Goal: Entertainment & Leisure: Consume media (video, audio)

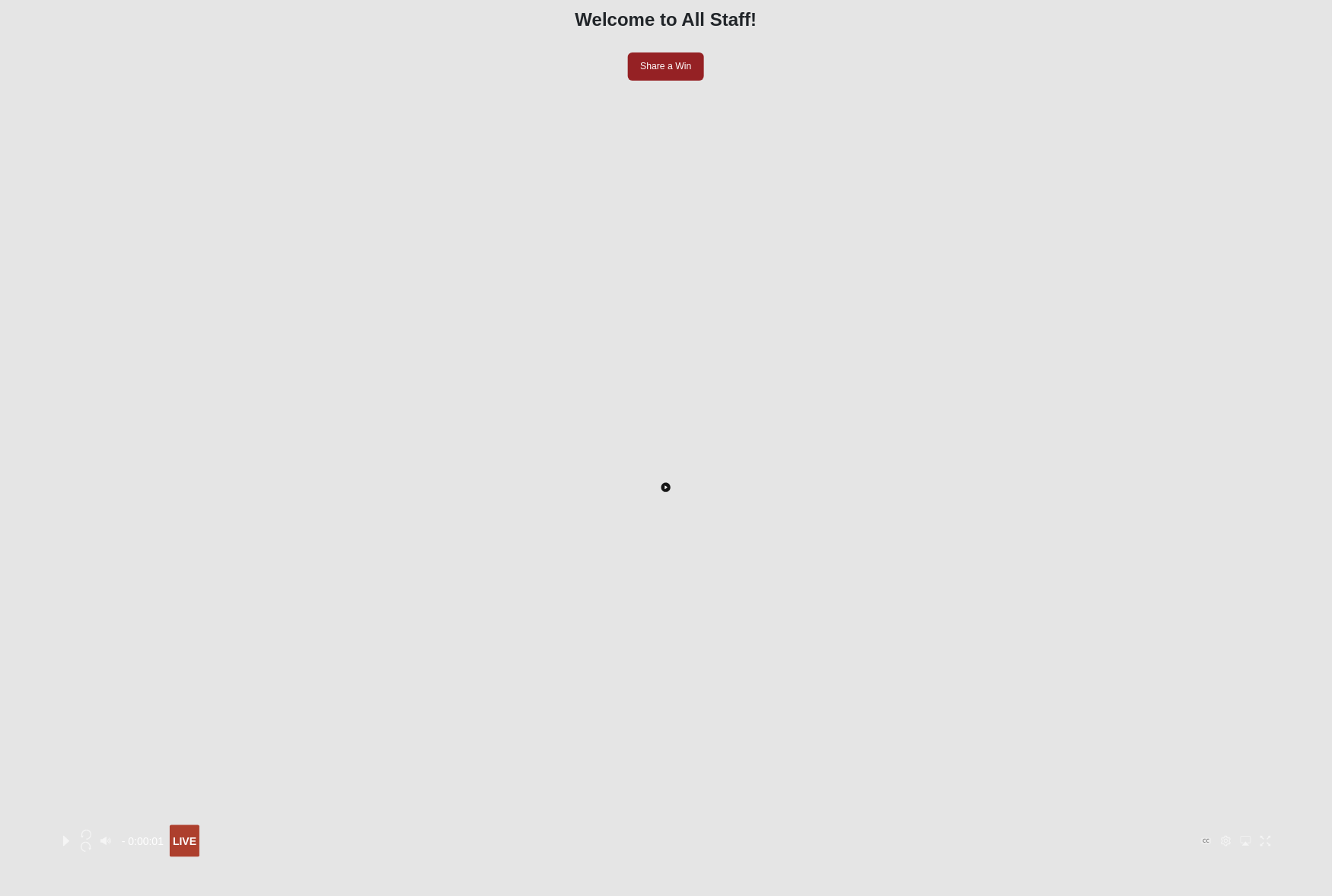
scroll to position [143, 0]
click at [668, 481] on icon "Toggle Play Pause" at bounding box center [666, 483] width 2 height 4
drag, startPoint x: 1252, startPoint y: 728, endPoint x: 1020, endPoint y: 732, distance: 232.0
click at [1012, 821] on div at bounding box center [1012, 821] width 0 height 0
drag, startPoint x: 1020, startPoint y: 728, endPoint x: 1052, endPoint y: 726, distance: 32.1
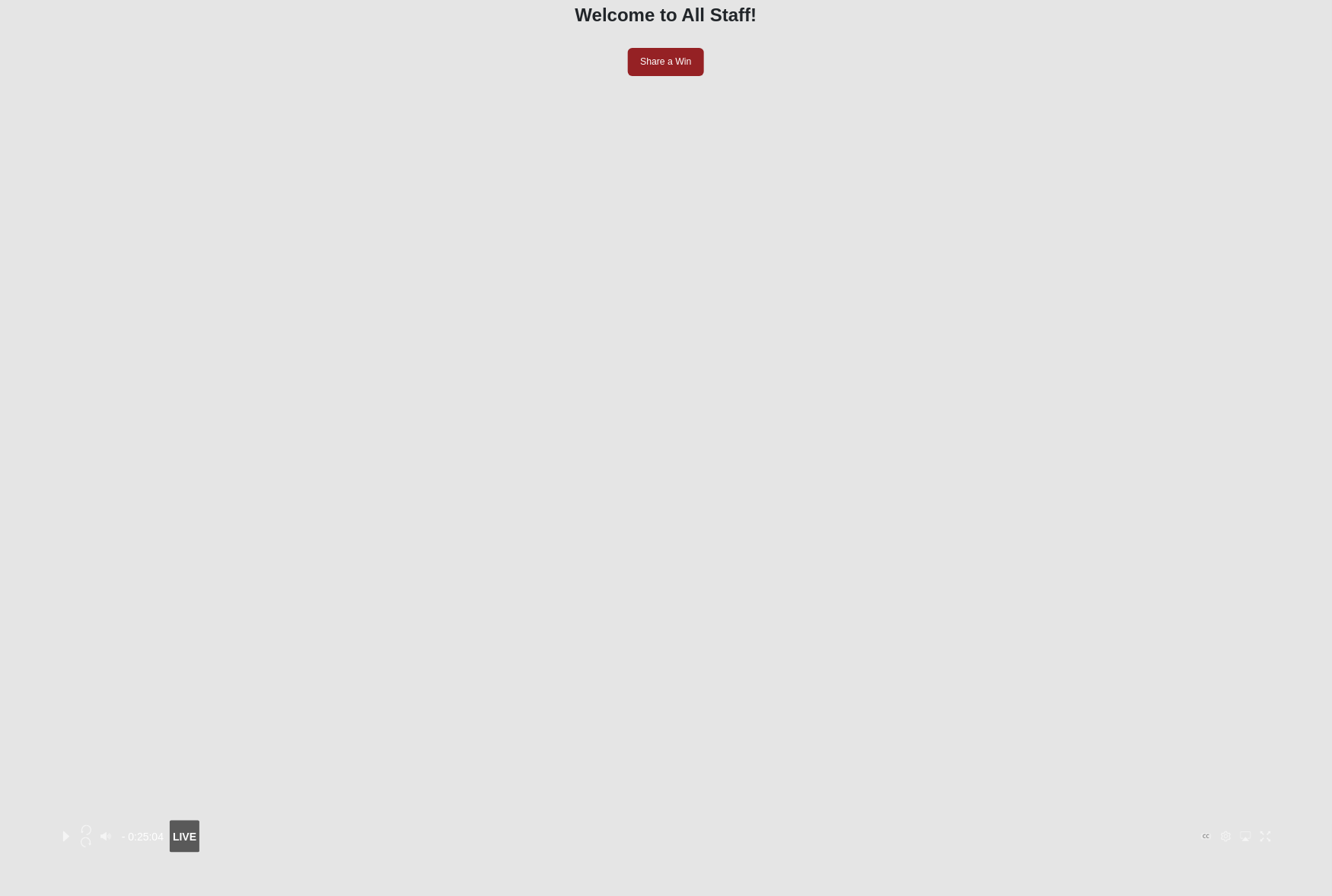
click at [1039, 821] on div at bounding box center [1039, 821] width 0 height 0
drag, startPoint x: 1052, startPoint y: 726, endPoint x: 1109, endPoint y: 726, distance: 57.0
click at [1078, 821] on div at bounding box center [1078, 821] width 0 height 0
drag, startPoint x: 1108, startPoint y: 726, endPoint x: 1136, endPoint y: 726, distance: 28.0
click at [1109, 821] on div at bounding box center [1109, 821] width 0 height 0
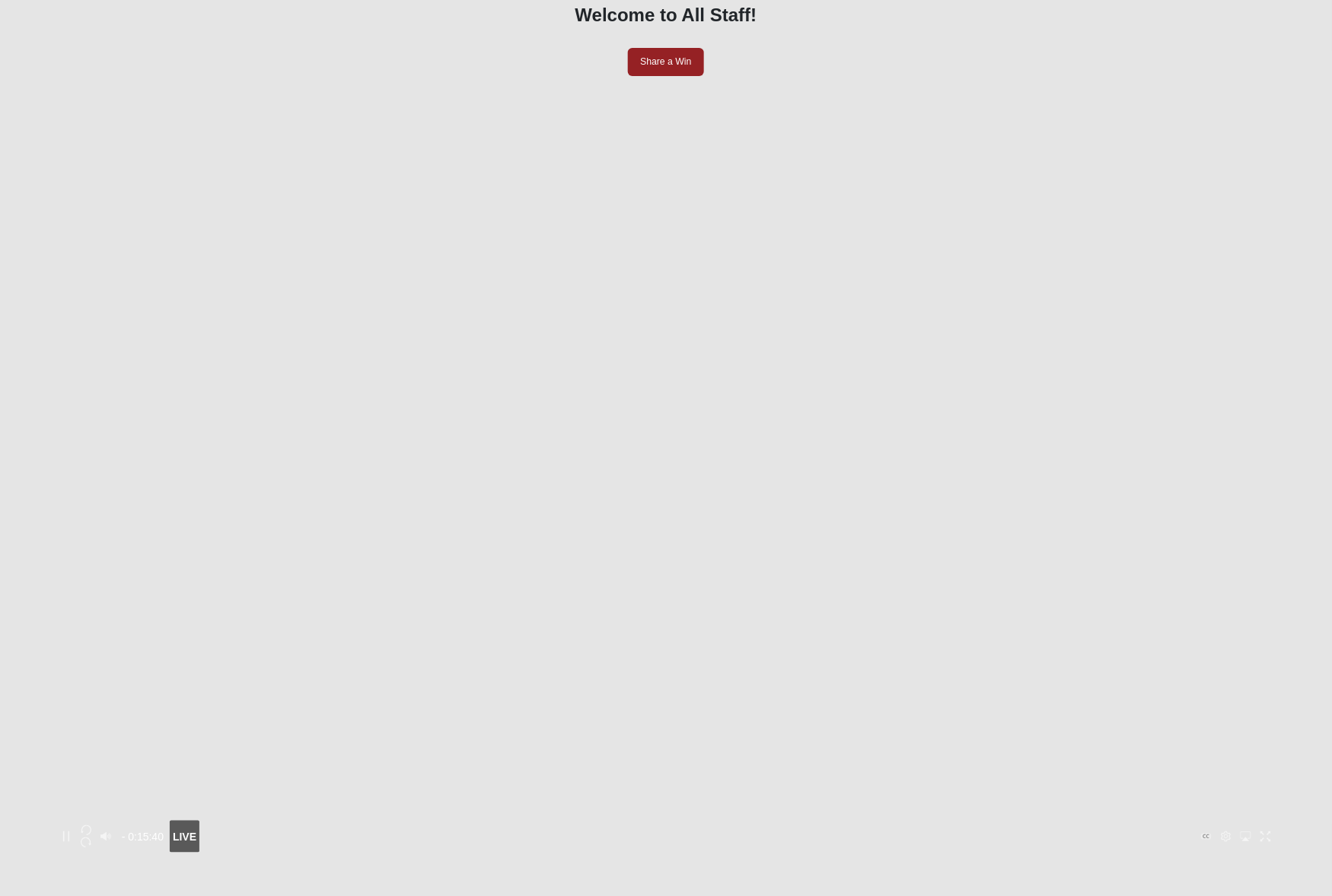
click at [91, 838] on icon "button" at bounding box center [86, 843] width 11 height 11
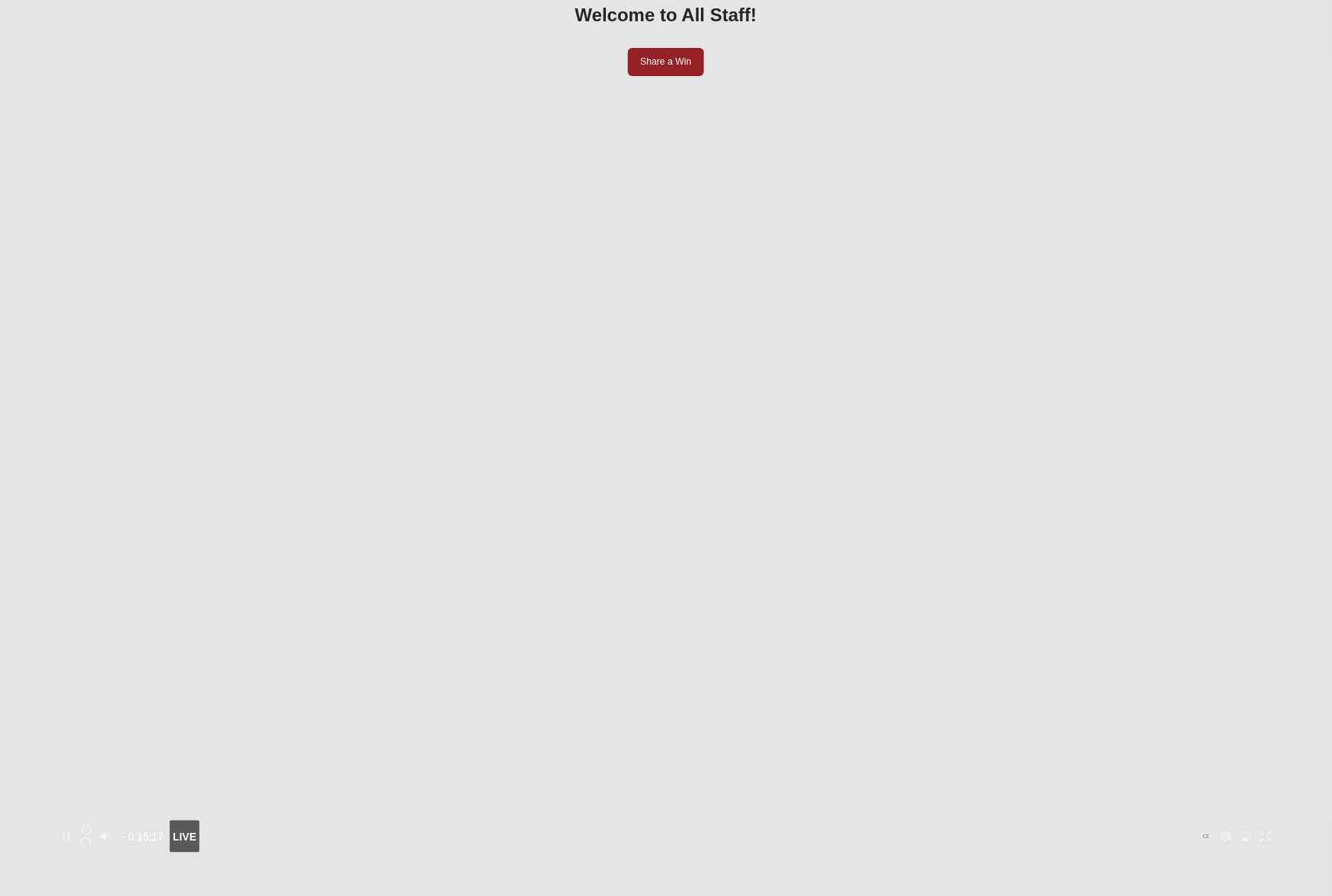
click at [91, 838] on icon "button" at bounding box center [86, 843] width 11 height 11
click at [208, 765] on button "Toggle Play Pause" at bounding box center [666, 483] width 1220 height 740
click at [69, 831] on icon "Play" at bounding box center [66, 837] width 6 height 11
click at [91, 838] on icon "button" at bounding box center [86, 843] width 11 height 11
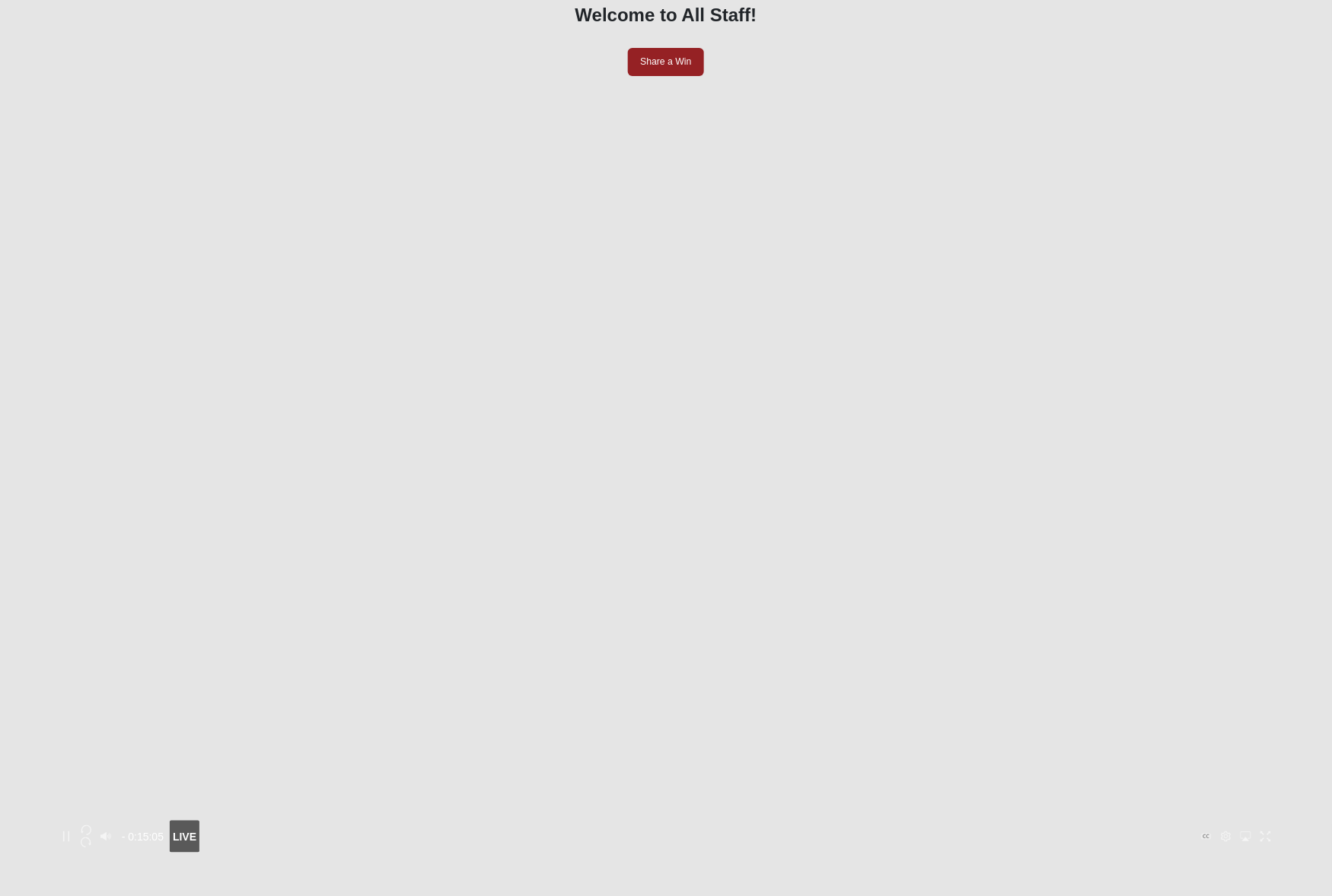
click at [91, 838] on icon "button" at bounding box center [86, 843] width 11 height 11
click at [202, 759] on button "Toggle Play Pause" at bounding box center [666, 483] width 1220 height 740
click at [72, 831] on icon "Play" at bounding box center [66, 837] width 11 height 11
click at [91, 838] on icon "button" at bounding box center [86, 843] width 11 height 11
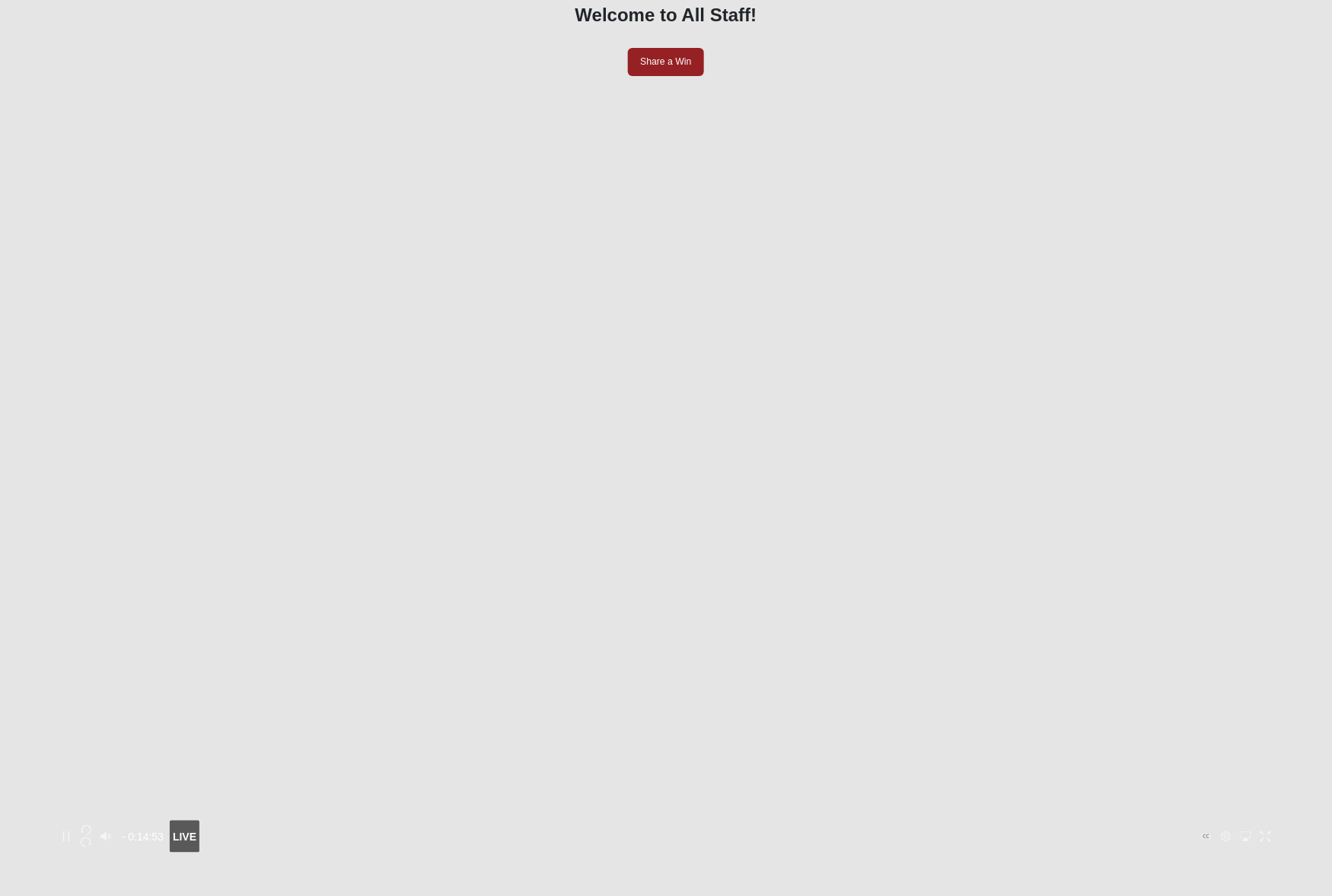
click at [91, 838] on icon "button" at bounding box center [86, 843] width 11 height 11
click at [91, 826] on icon "button" at bounding box center [86, 831] width 11 height 11
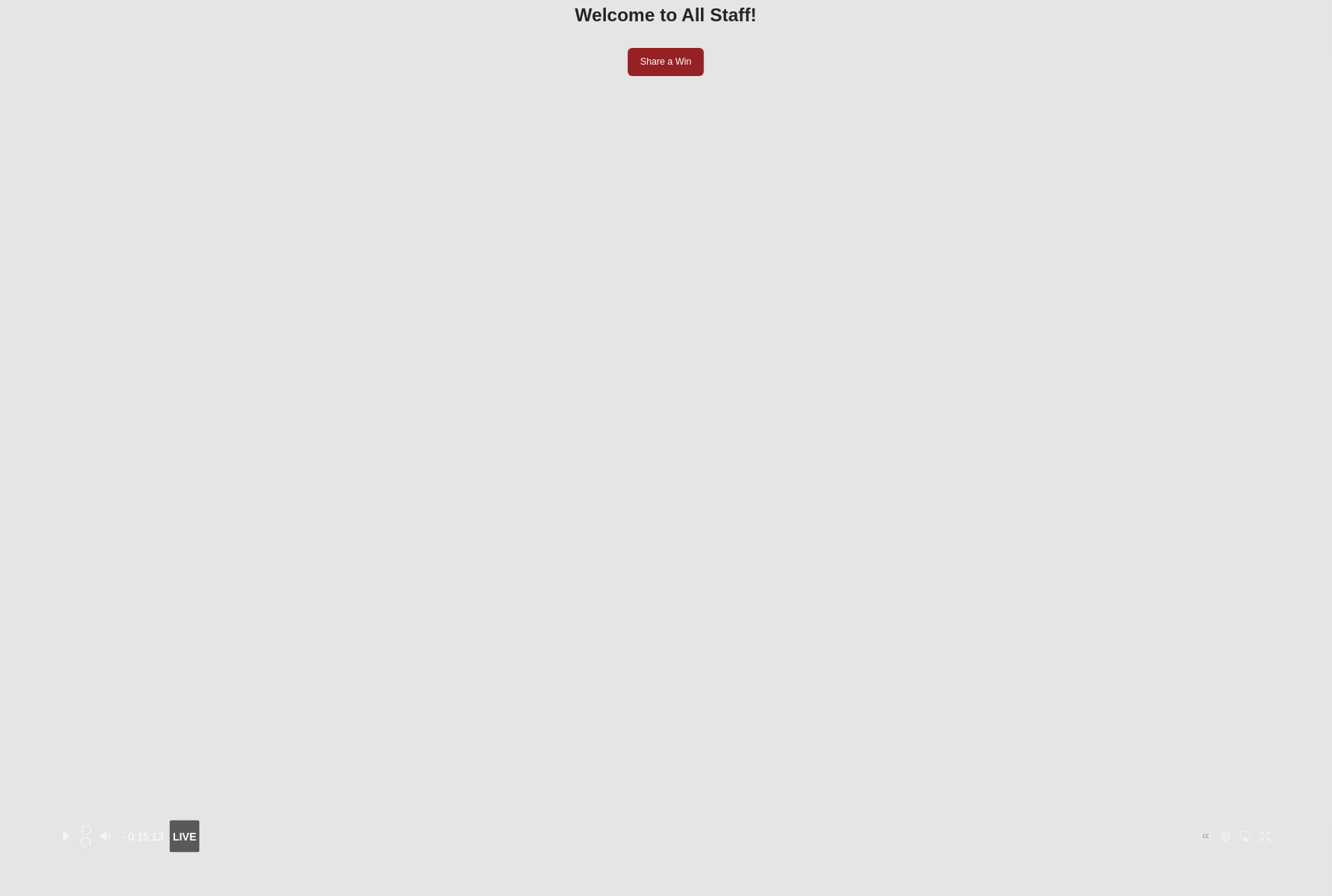
click at [69, 831] on icon "Play" at bounding box center [66, 837] width 6 height 11
click at [76, 831] on button "Pause" at bounding box center [66, 836] width 20 height 12
click at [69, 831] on icon "Play" at bounding box center [66, 837] width 6 height 11
click at [91, 826] on icon "button" at bounding box center [86, 831] width 11 height 10
